Goal: Information Seeking & Learning: Learn about a topic

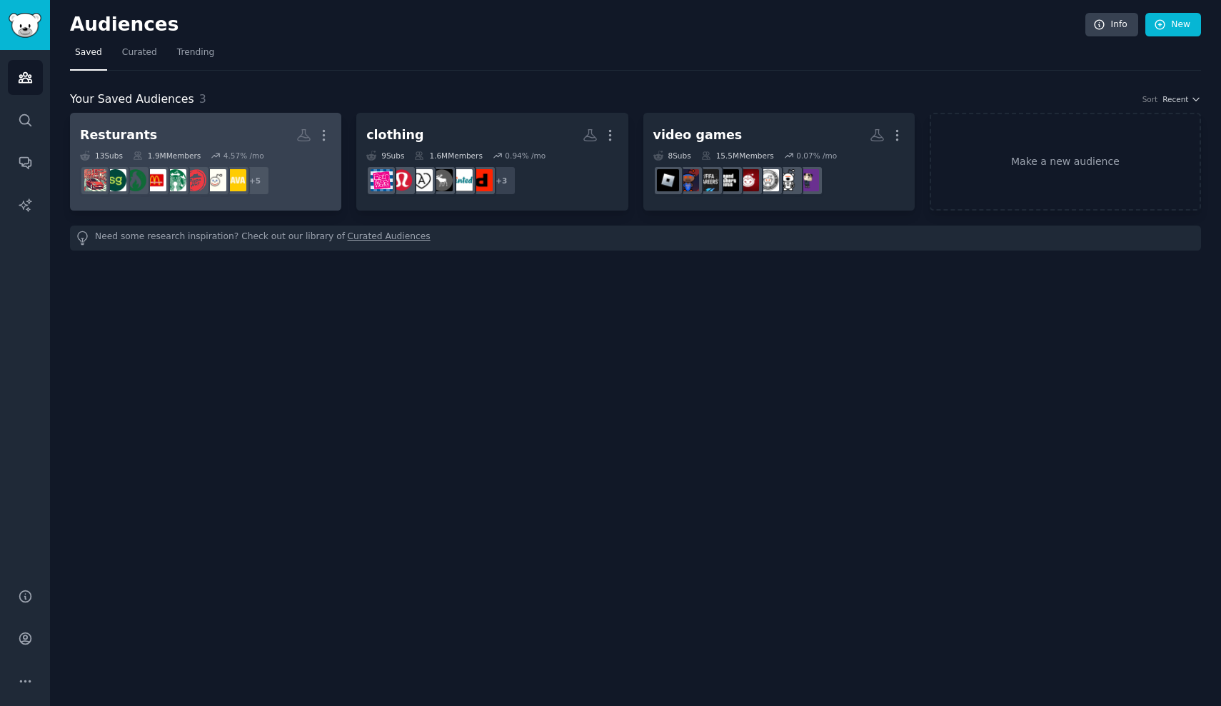
click at [213, 144] on h2 "Resturants More" at bounding box center [205, 135] width 251 height 25
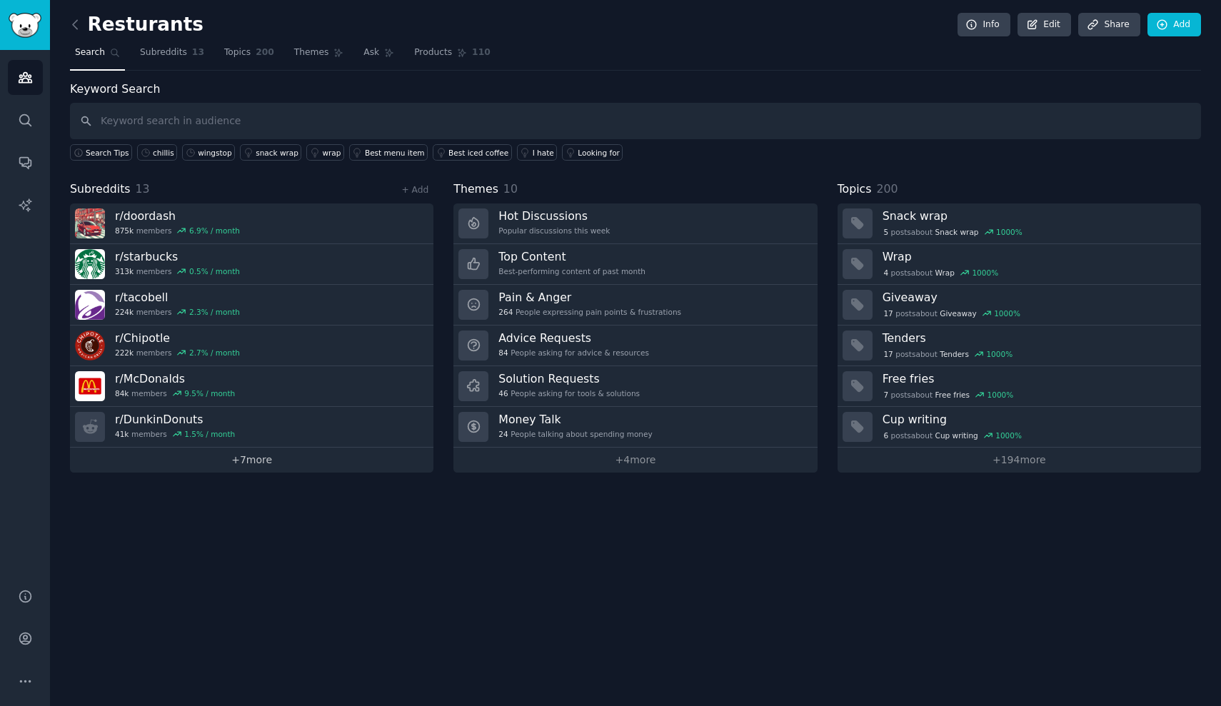
click at [318, 458] on link "+ 7 more" at bounding box center [251, 460] width 363 height 25
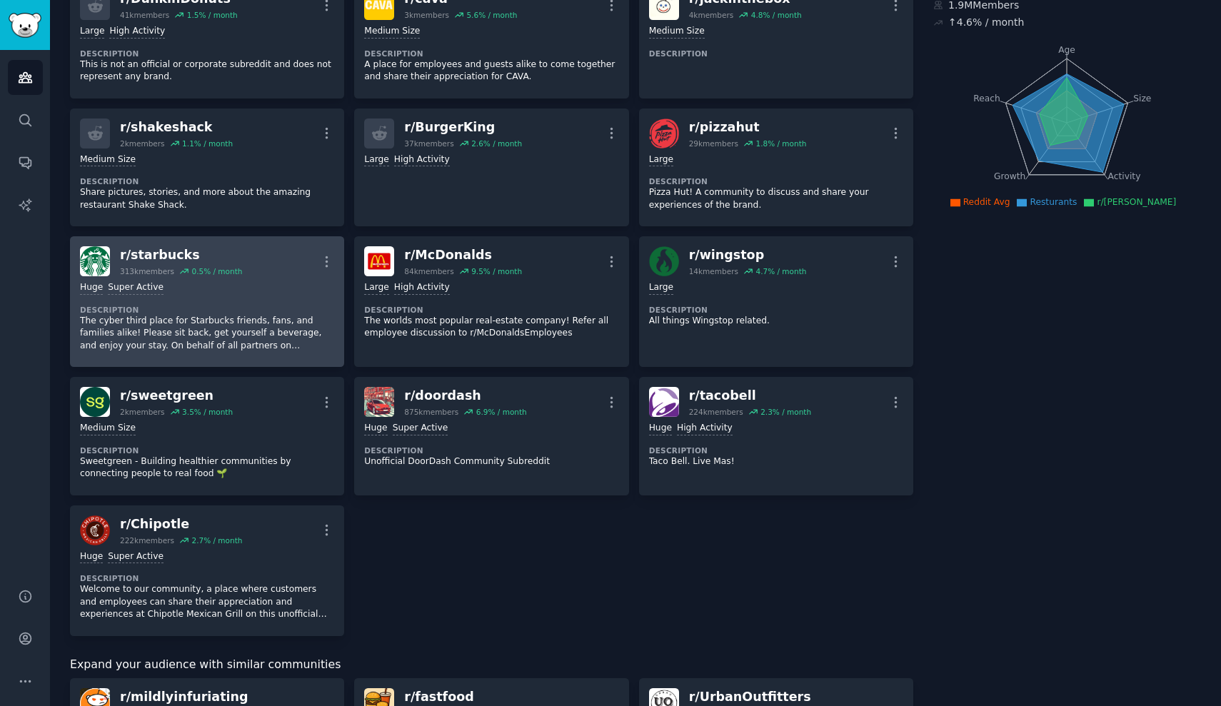
scroll to position [123, 0]
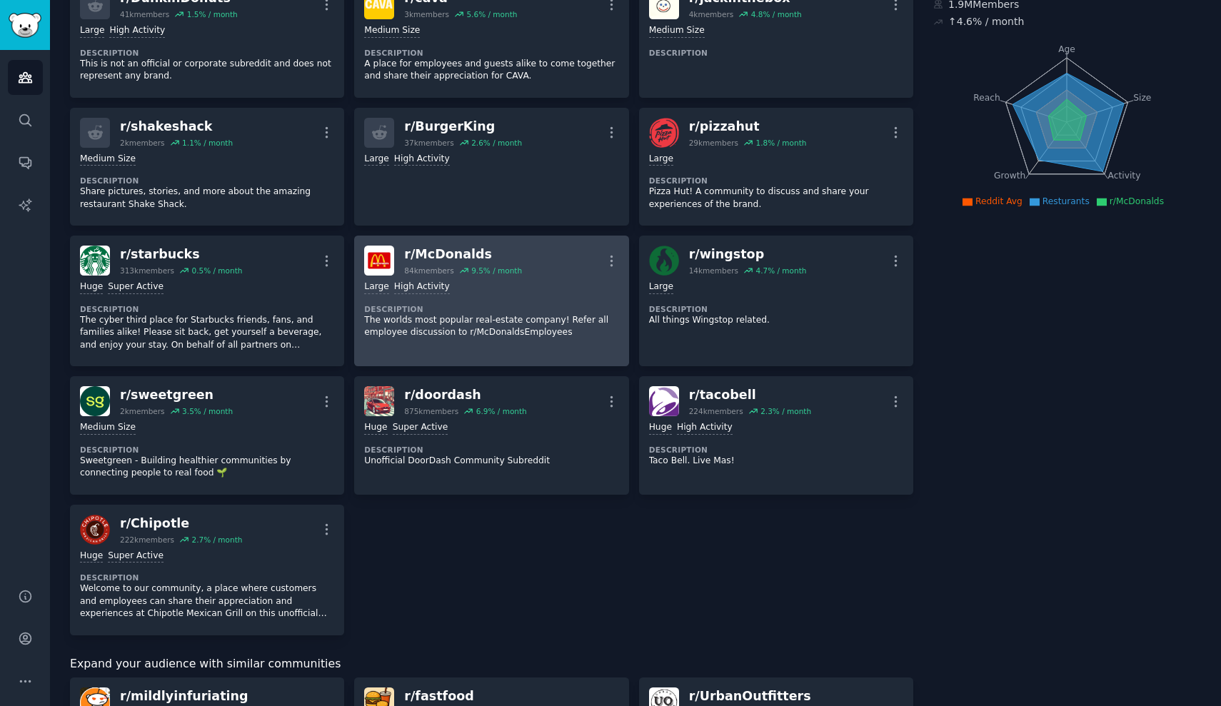
click at [534, 291] on div "Large High Activity Description The worlds most popular real-estate company! Re…" at bounding box center [491, 310] width 254 height 69
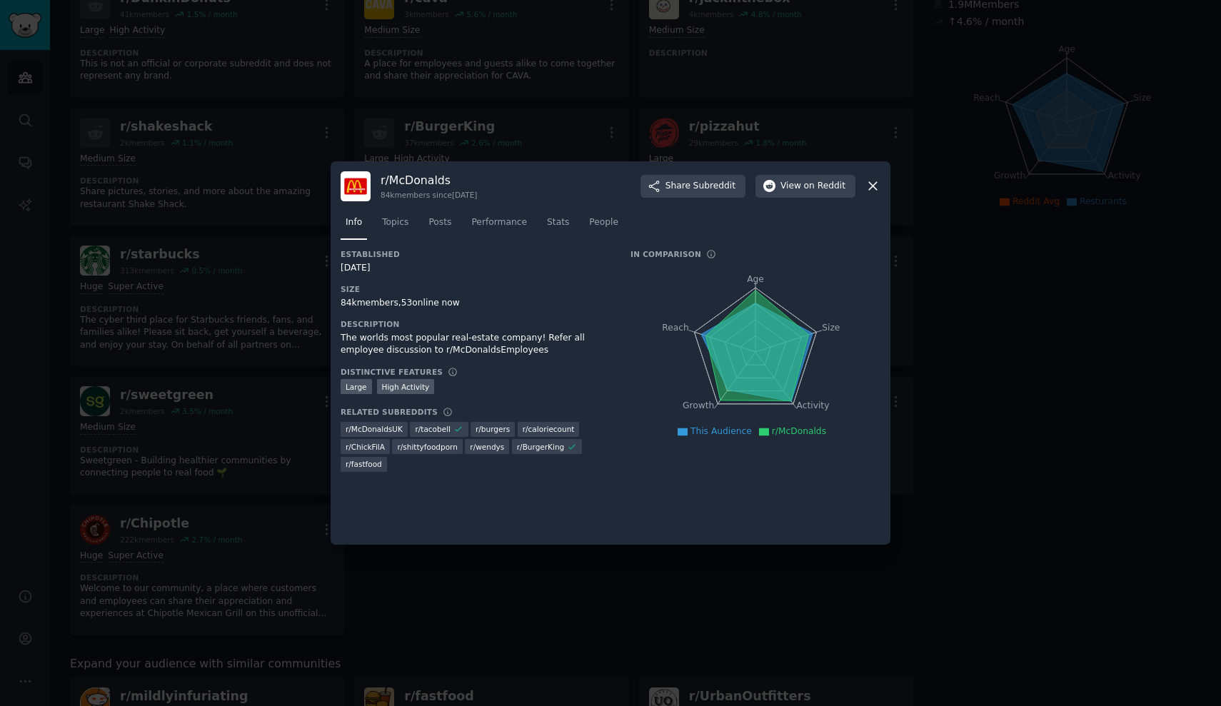
click at [932, 327] on div at bounding box center [610, 353] width 1221 height 706
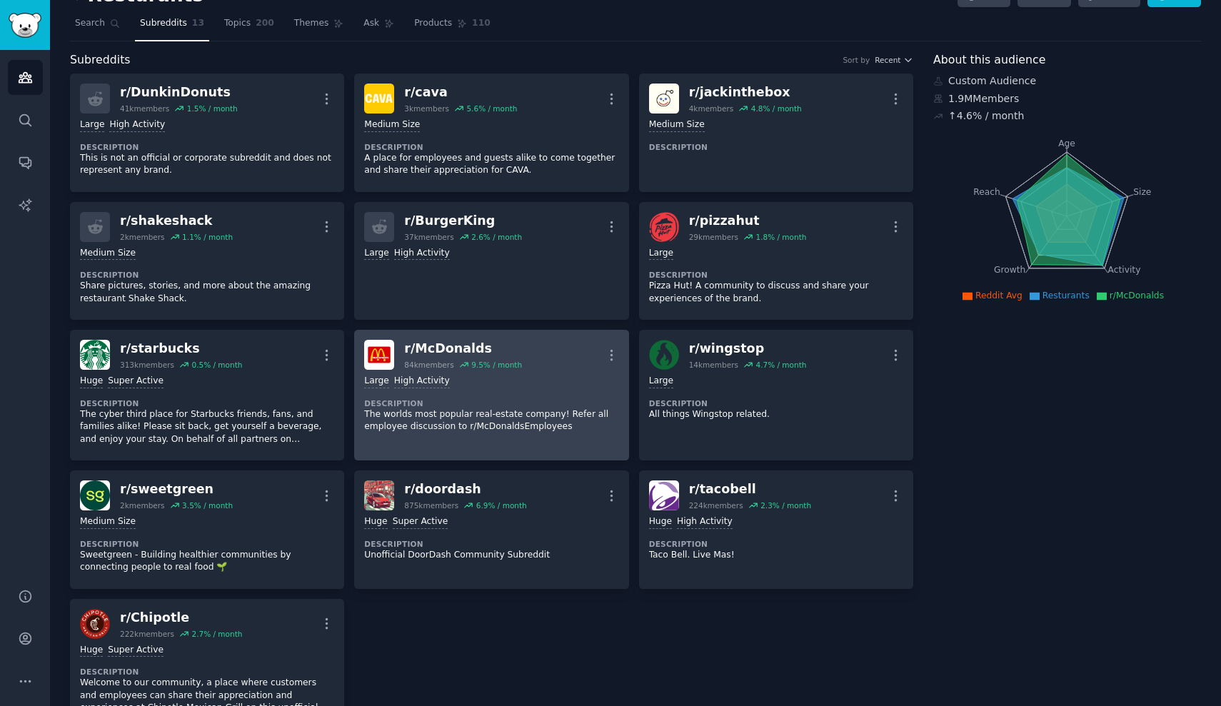
scroll to position [50, 0]
